Goal: Check status: Check status

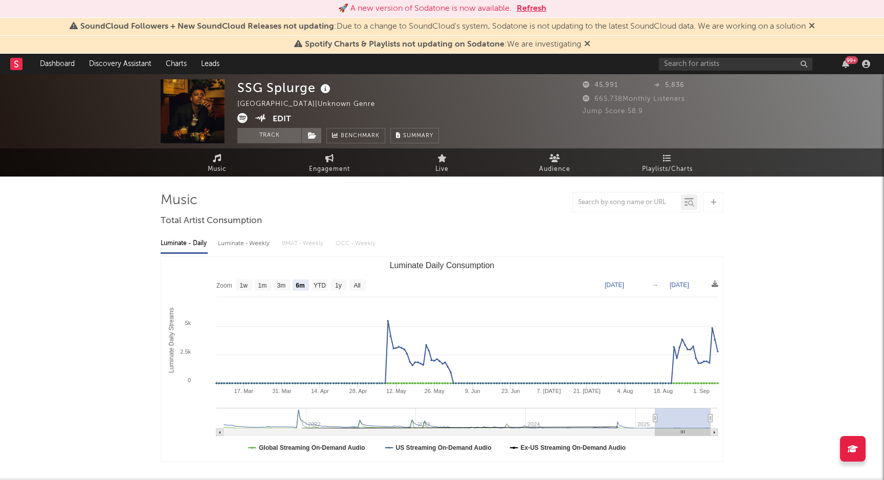
select select "6m"
click at [536, 9] on button "Refresh" at bounding box center [532, 9] width 30 height 12
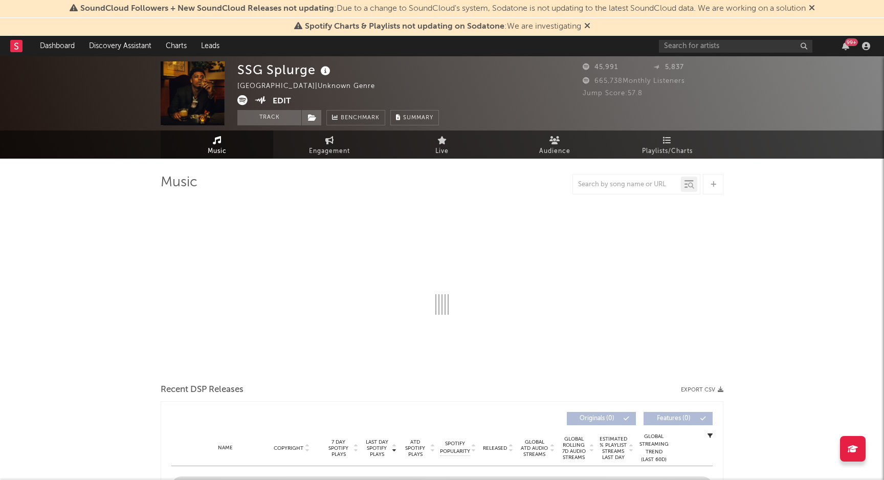
select select "6m"
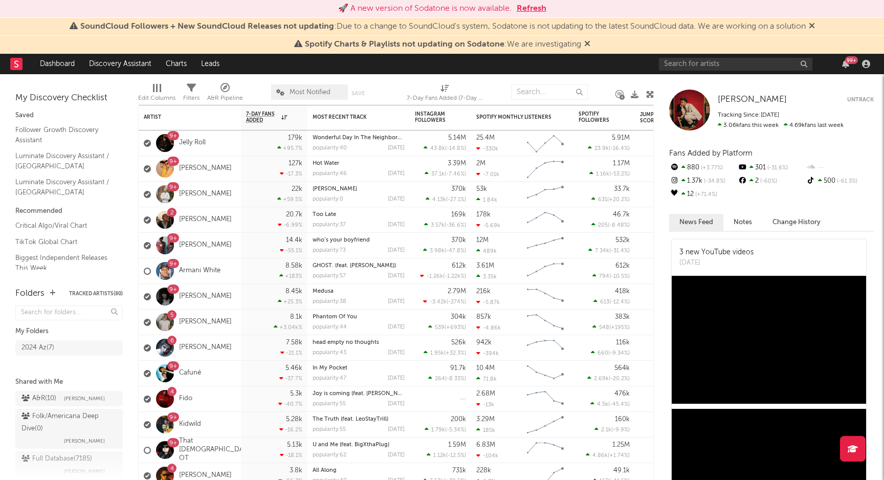
click at [529, 7] on button "Refresh" at bounding box center [532, 9] width 30 height 12
